Goal: Check status

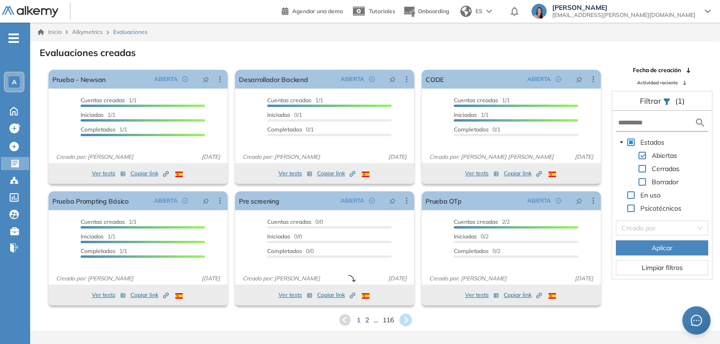
click at [409, 316] on icon at bounding box center [405, 320] width 13 height 13
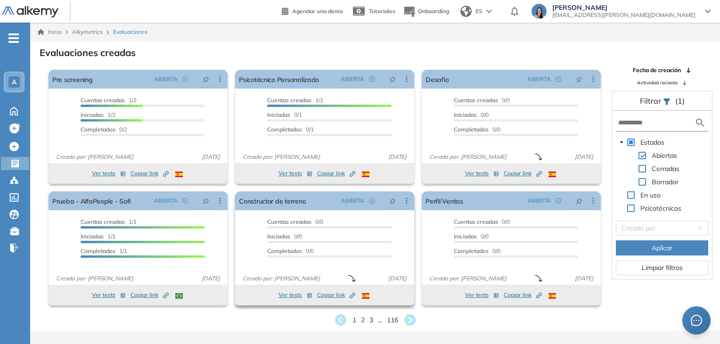
click at [405, 301] on div "Ver tests Copiar link Created by potrace 1.16, written by [PERSON_NAME] [DATE]-…" at bounding box center [324, 295] width 179 height 21
click at [412, 315] on icon at bounding box center [409, 320] width 13 height 13
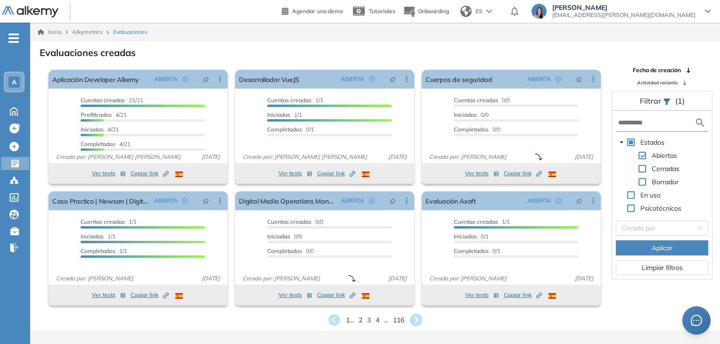
click at [413, 315] on icon at bounding box center [417, 320] width 16 height 16
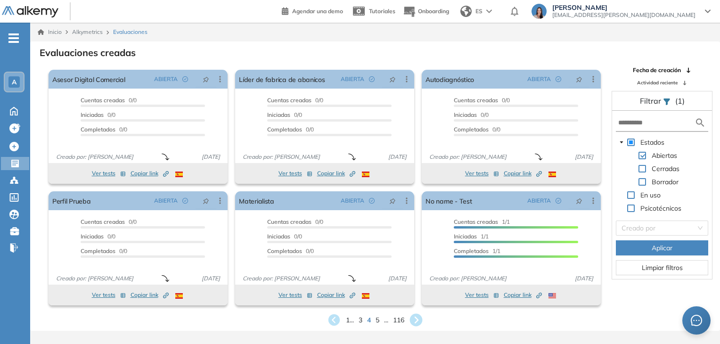
click at [418, 326] on icon at bounding box center [417, 320] width 16 height 16
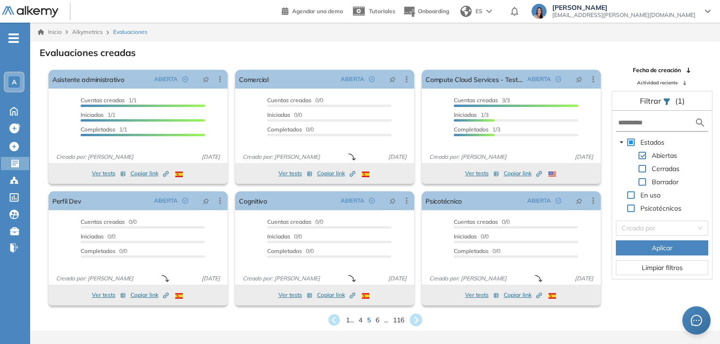
click at [412, 323] on icon at bounding box center [416, 320] width 13 height 13
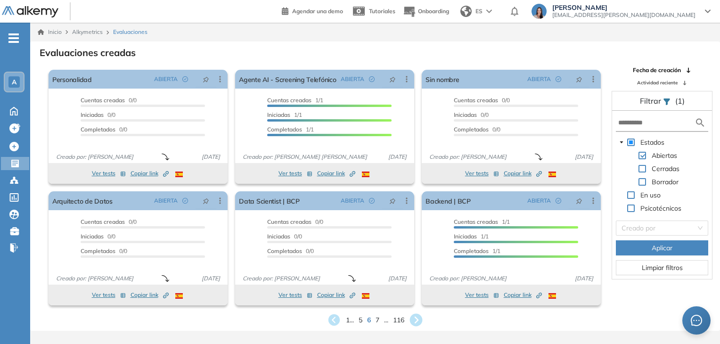
click at [412, 323] on icon at bounding box center [416, 320] width 13 height 13
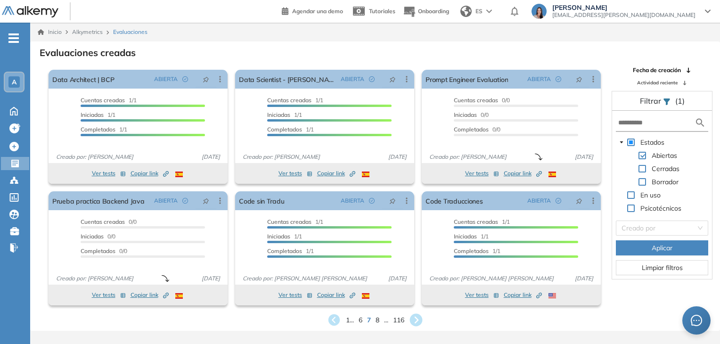
click at [413, 316] on icon at bounding box center [416, 320] width 13 height 13
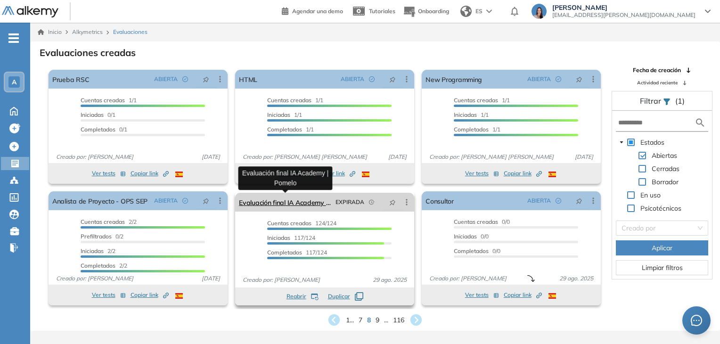
click at [288, 197] on link "Evaluación final IA Academy | Pomelo" at bounding box center [285, 202] width 93 height 19
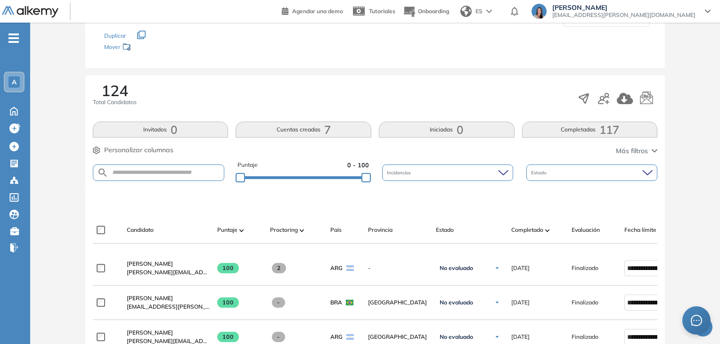
click at [566, 126] on button "Completadas 117" at bounding box center [590, 130] width 136 height 16
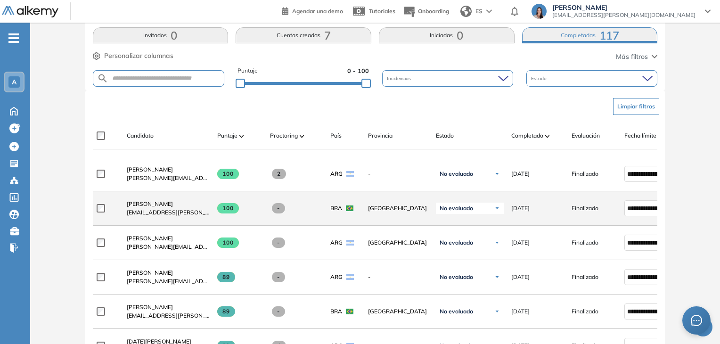
scroll to position [260, 0]
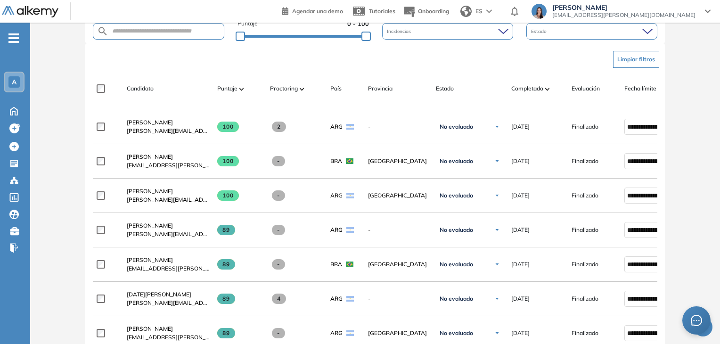
click at [519, 95] on div "Candidato Puntaje Proctoring País Provincia Estado Completado Evaluación Fecha …" at bounding box center [409, 92] width 633 height 19
click at [523, 90] on span "Completado" at bounding box center [527, 88] width 32 height 8
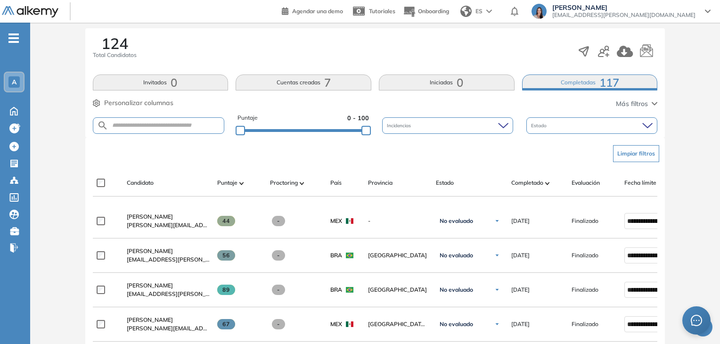
click at [443, 80] on button "Iniciadas 0" at bounding box center [447, 82] width 136 height 16
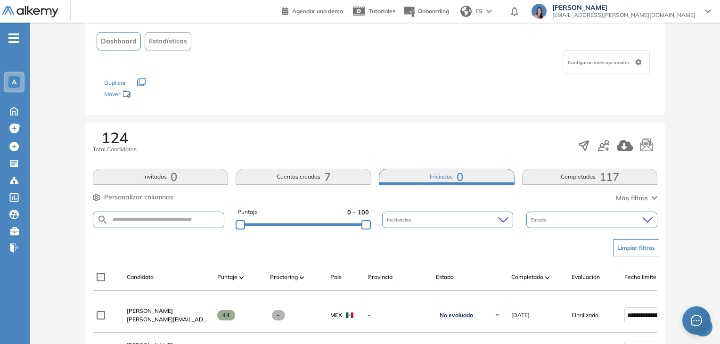
scroll to position [0, 0]
